Goal: Task Accomplishment & Management: Use online tool/utility

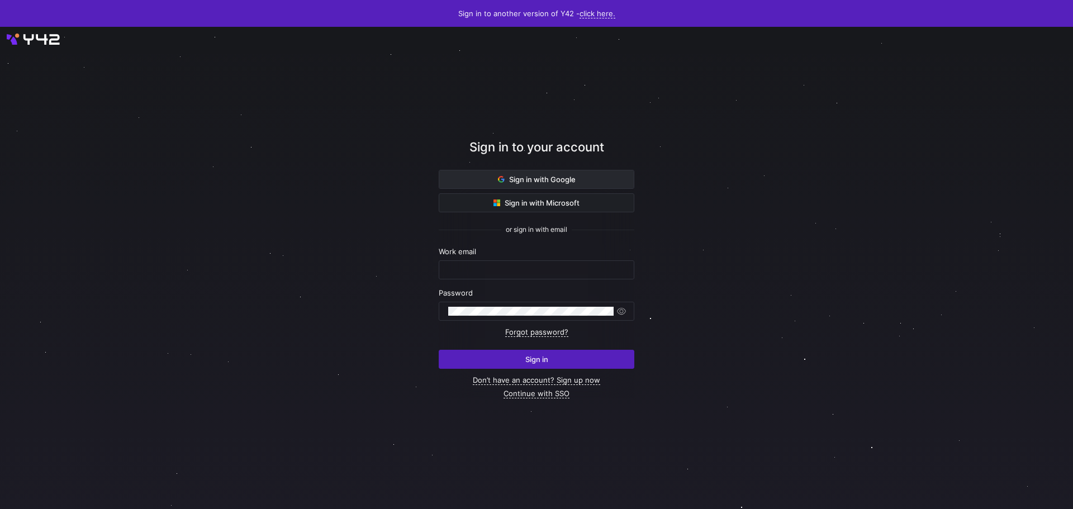
click at [580, 177] on span at bounding box center [536, 180] width 195 height 18
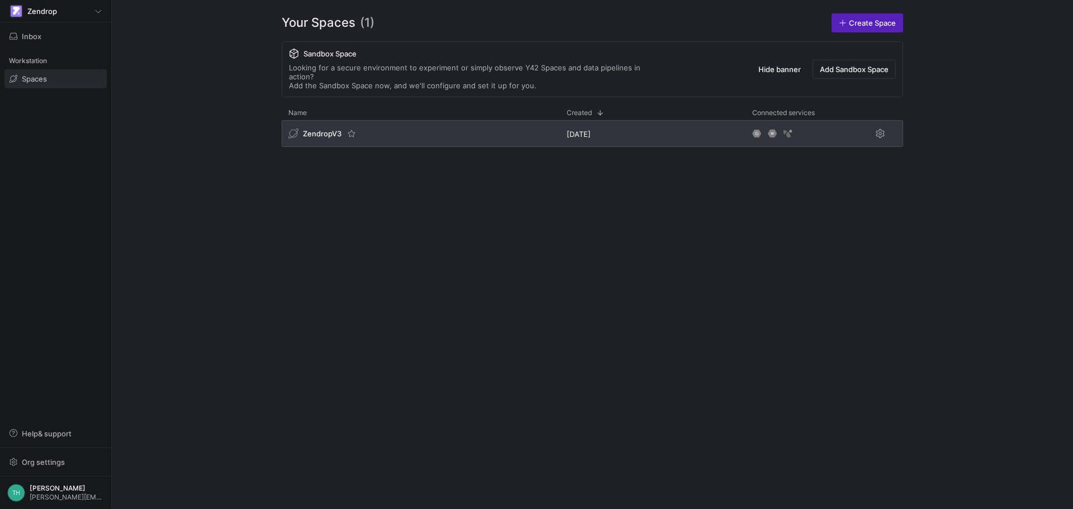
click at [327, 129] on span "ZendropV3" at bounding box center [322, 133] width 39 height 9
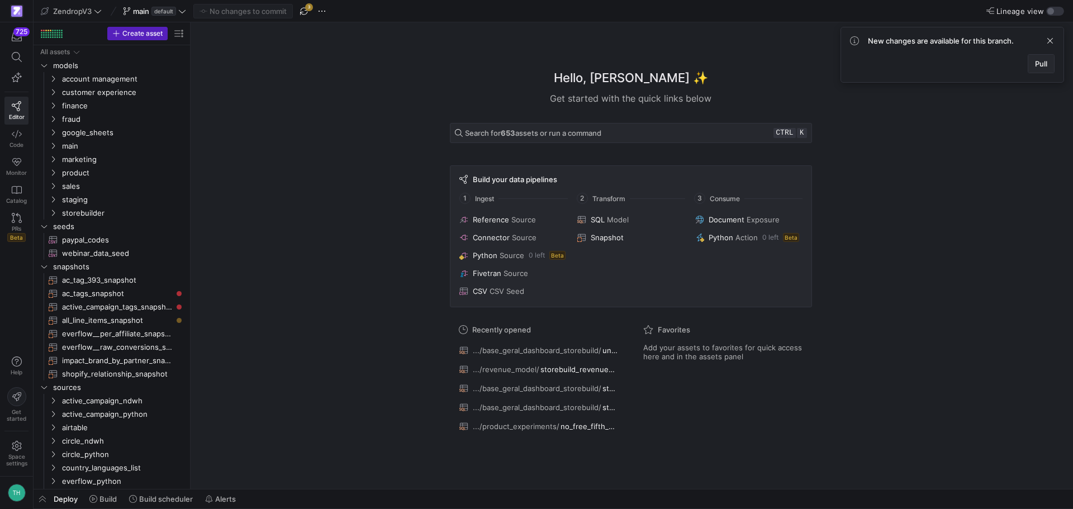
click at [1031, 63] on span at bounding box center [1042, 64] width 26 height 18
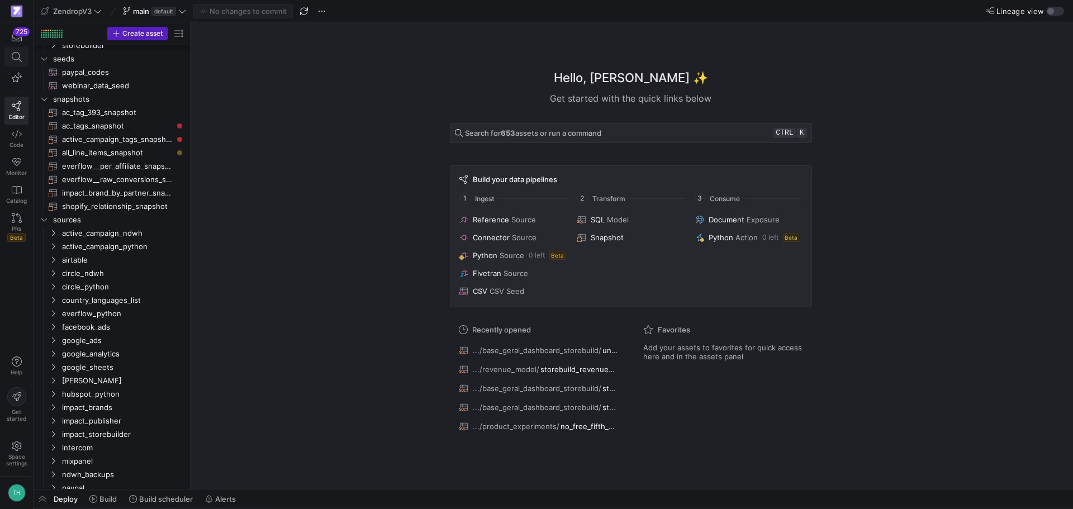
click at [17, 52] on icon at bounding box center [17, 57] width 10 height 10
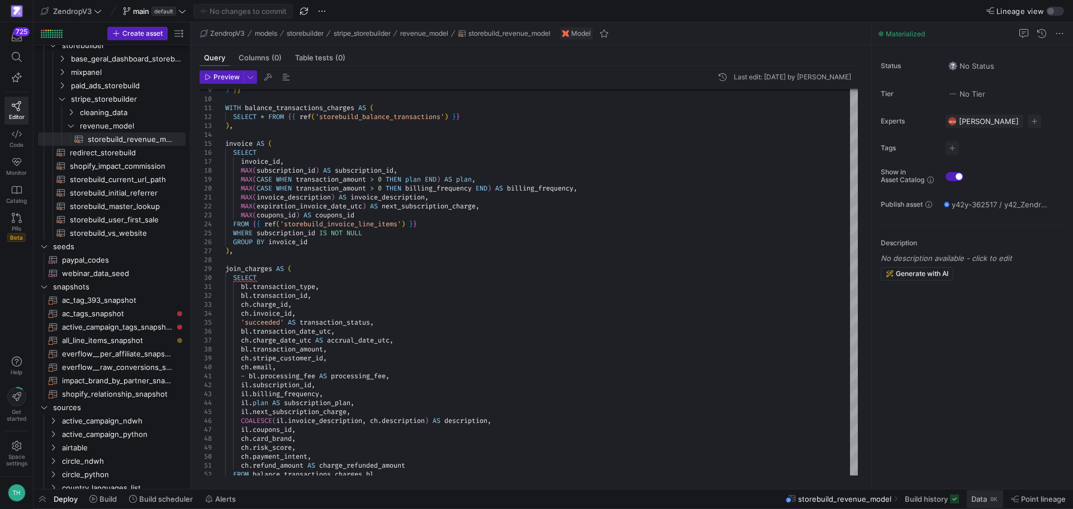
click at [990, 498] on div "8K" at bounding box center [995, 499] width 10 height 9
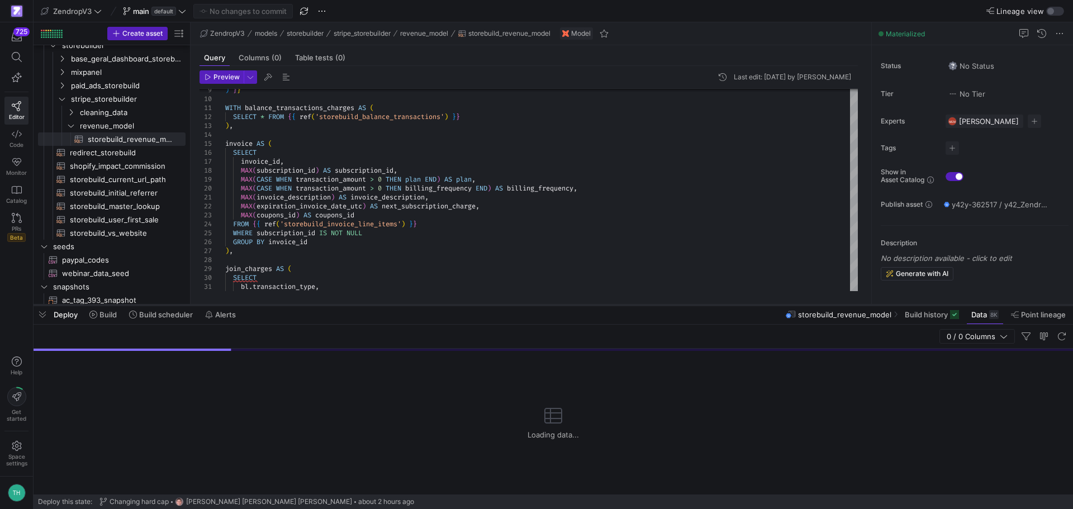
drag, startPoint x: 807, startPoint y: 304, endPoint x: 792, endPoint y: 59, distance: 245.3
click at [792, 303] on div at bounding box center [554, 305] width 1040 height 4
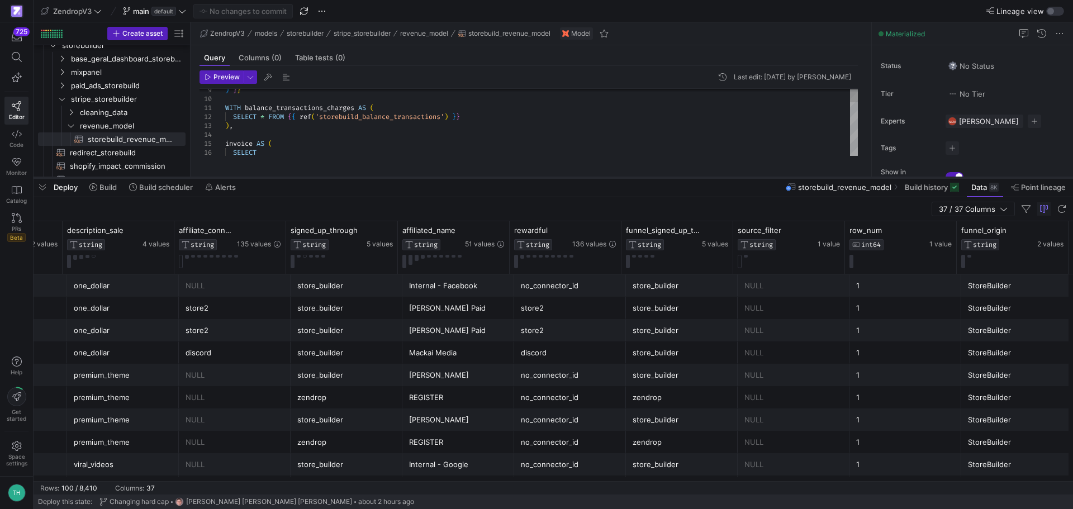
drag, startPoint x: 684, startPoint y: 59, endPoint x: 677, endPoint y: 205, distance: 146.1
click at [678, 180] on div at bounding box center [554, 178] width 1040 height 4
